Goal: Transaction & Acquisition: Purchase product/service

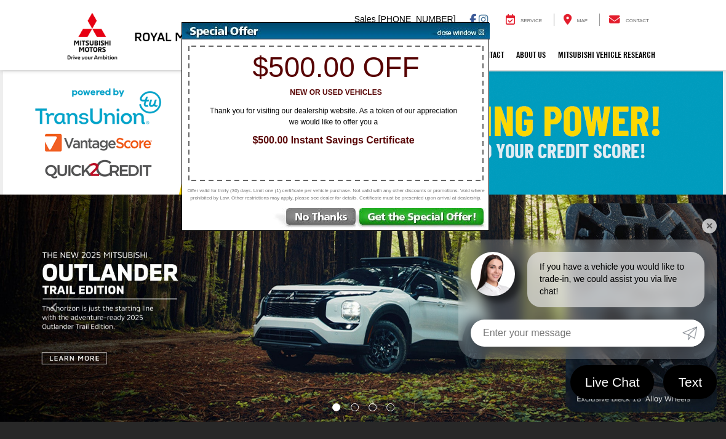
click at [566, 75] on img at bounding box center [363, 132] width 720 height 123
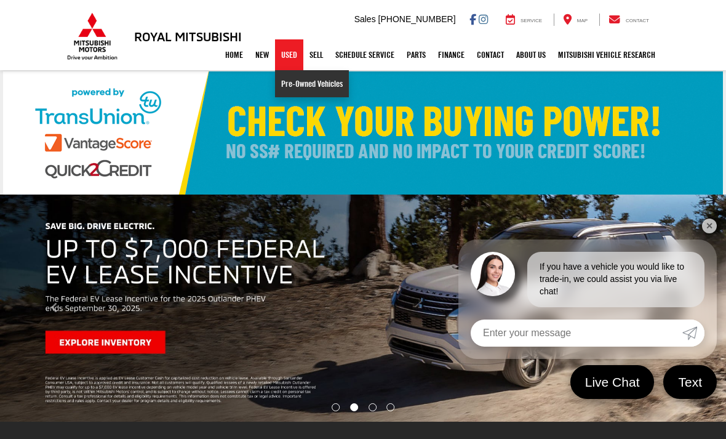
click at [295, 88] on link "Pre-Owned Vehicles" at bounding box center [312, 83] width 74 height 27
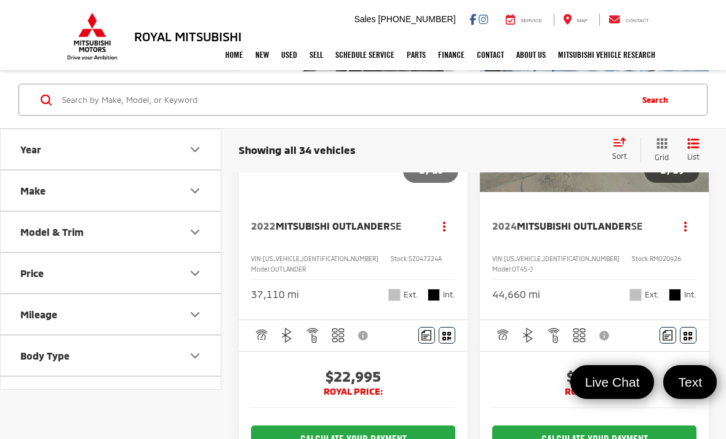
scroll to position [729, 0]
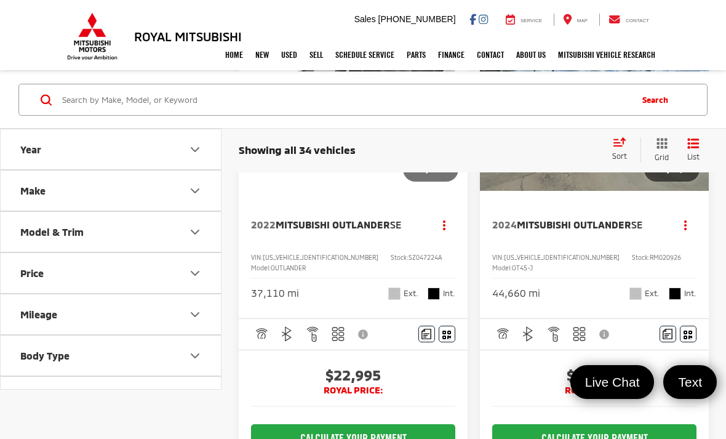
click at [39, 228] on div "Model & Trim" at bounding box center [51, 232] width 63 height 12
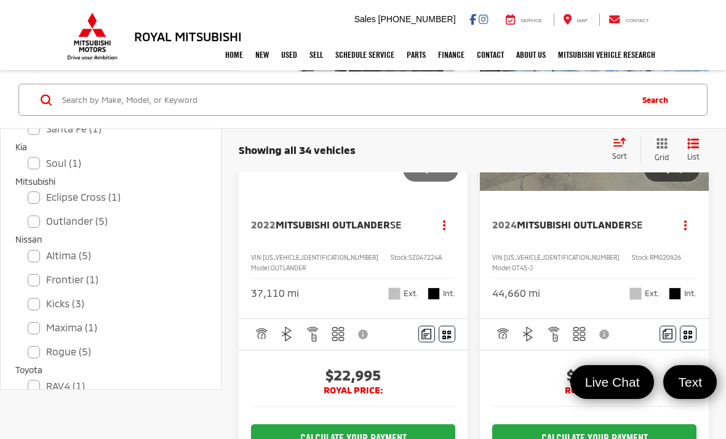
scroll to position [392, 0]
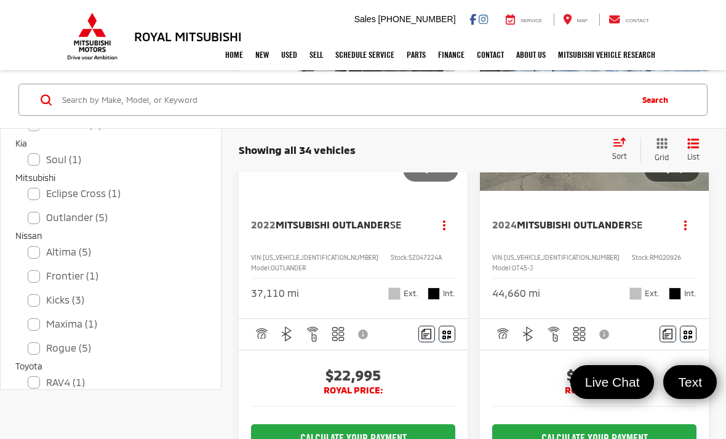
click at [56, 313] on label "Maxima (1)" at bounding box center [111, 324] width 166 height 22
click at [28, 316] on input "Maxima (1)" at bounding box center [28, 316] width 1 height 1
checkbox input "true"
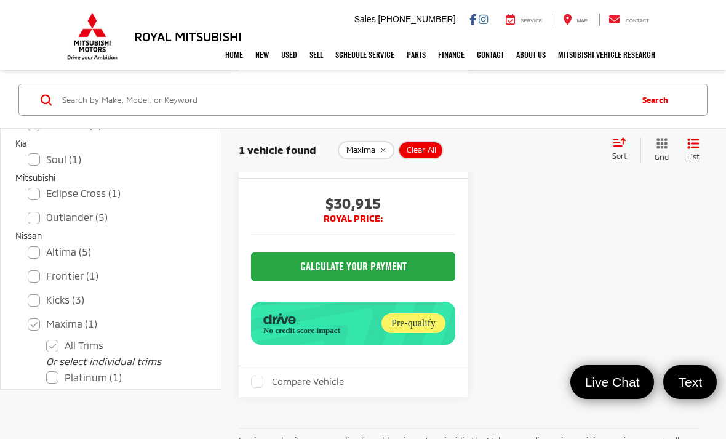
scroll to position [326, 0]
